Goal: Information Seeking & Learning: Learn about a topic

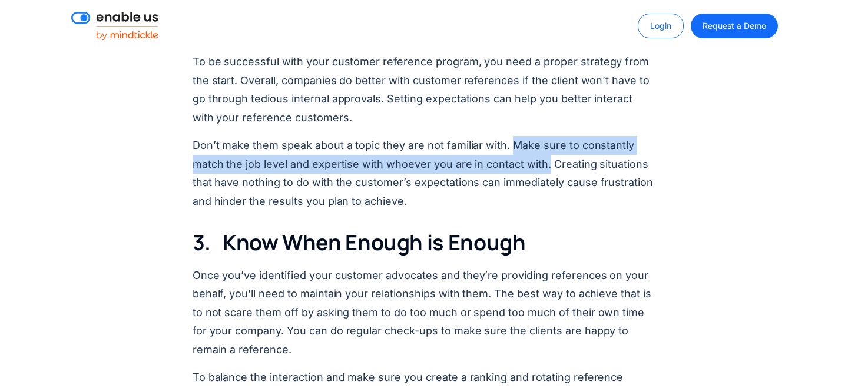
drag, startPoint x: 546, startPoint y: 165, endPoint x: 512, endPoint y: 147, distance: 38.7
click at [512, 147] on p "Don’t make them speak about a topic they are not familiar with. Make sure to co…" at bounding box center [425, 173] width 464 height 74
copy p "Make sure to constantly match the job level and expertise with whoever you are …"
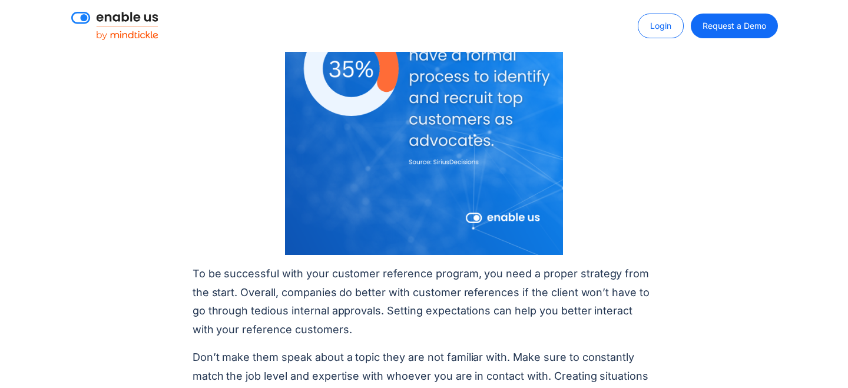
scroll to position [1646, 0]
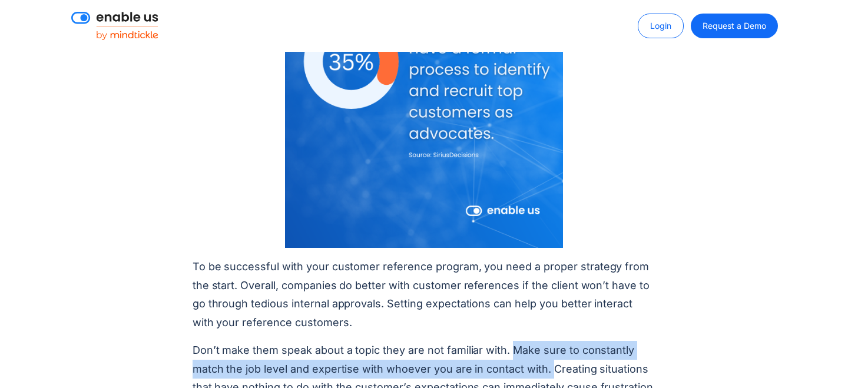
drag, startPoint x: 511, startPoint y: 174, endPoint x: 551, endPoint y: 190, distance: 43.6
click at [551, 341] on p "Don’t make them speak about a topic they are not familiar with. Make sure to co…" at bounding box center [425, 378] width 464 height 74
copy p "Make sure to constantly match the job level and expertise with whoever you are …"
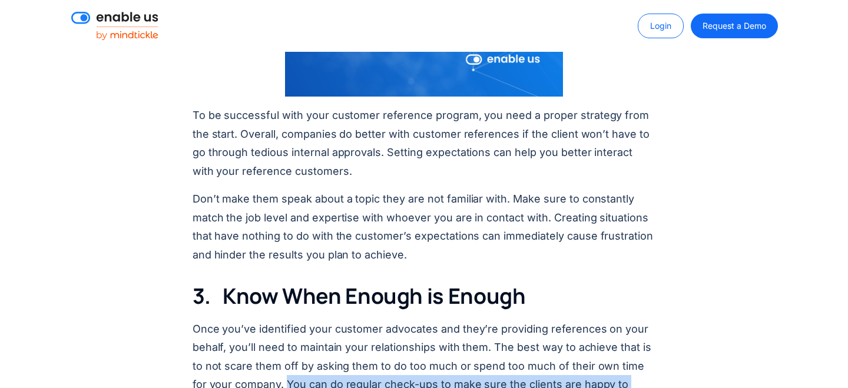
drag, startPoint x: 272, startPoint y: 233, endPoint x: 272, endPoint y: 211, distance: 22.4
click at [272, 320] on p "Once you’ve identified your customer advocates and they’re providing references…" at bounding box center [425, 366] width 464 height 93
copy p "You can do regular check-ups to make sure the clients are happy to remain a ref…"
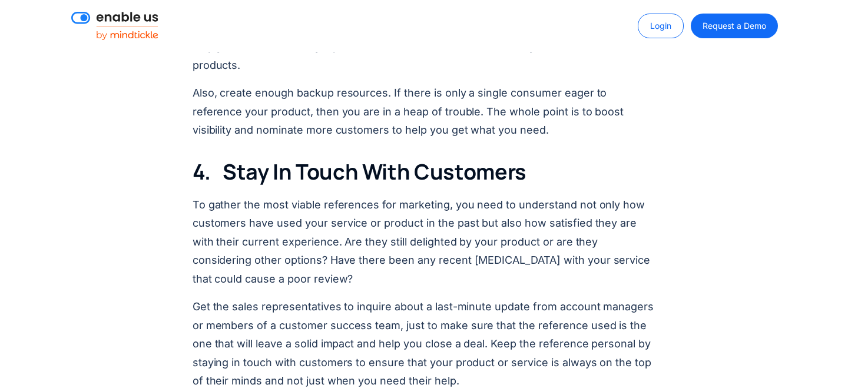
scroll to position [2310, 0]
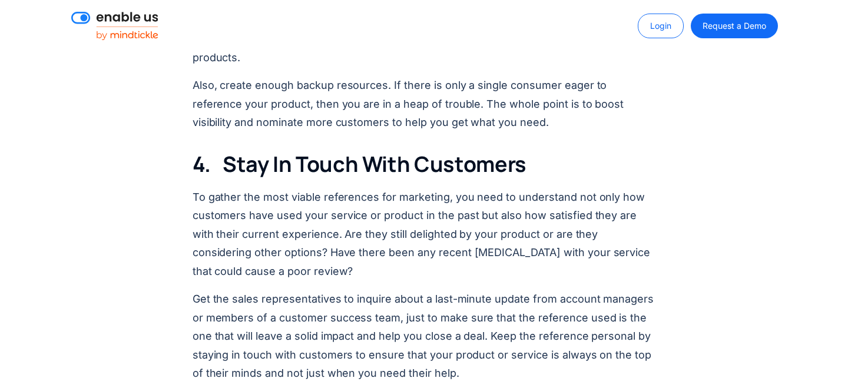
drag, startPoint x: 640, startPoint y: 207, endPoint x: 148, endPoint y: 210, distance: 492.4
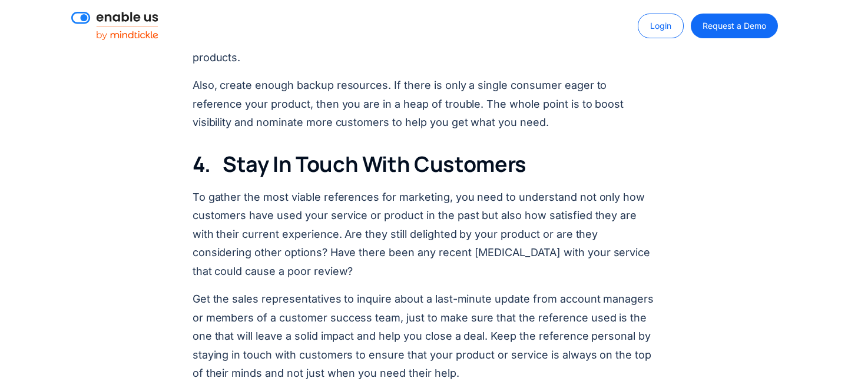
copy p "Let them know that their references were of great help and even reward them if …"
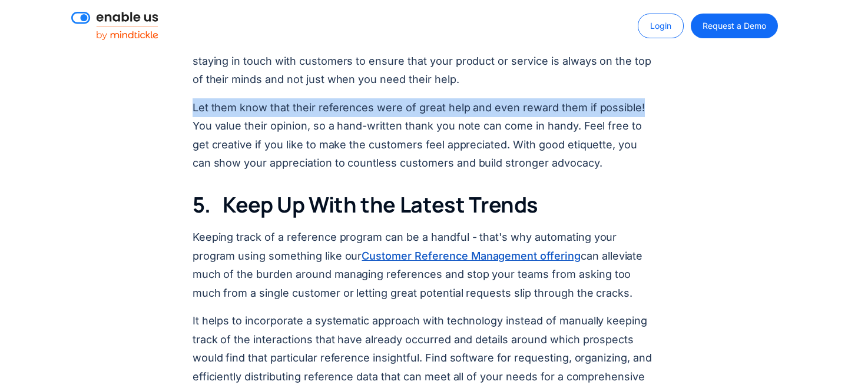
scroll to position [2707, 0]
